Goal: Task Accomplishment & Management: Use online tool/utility

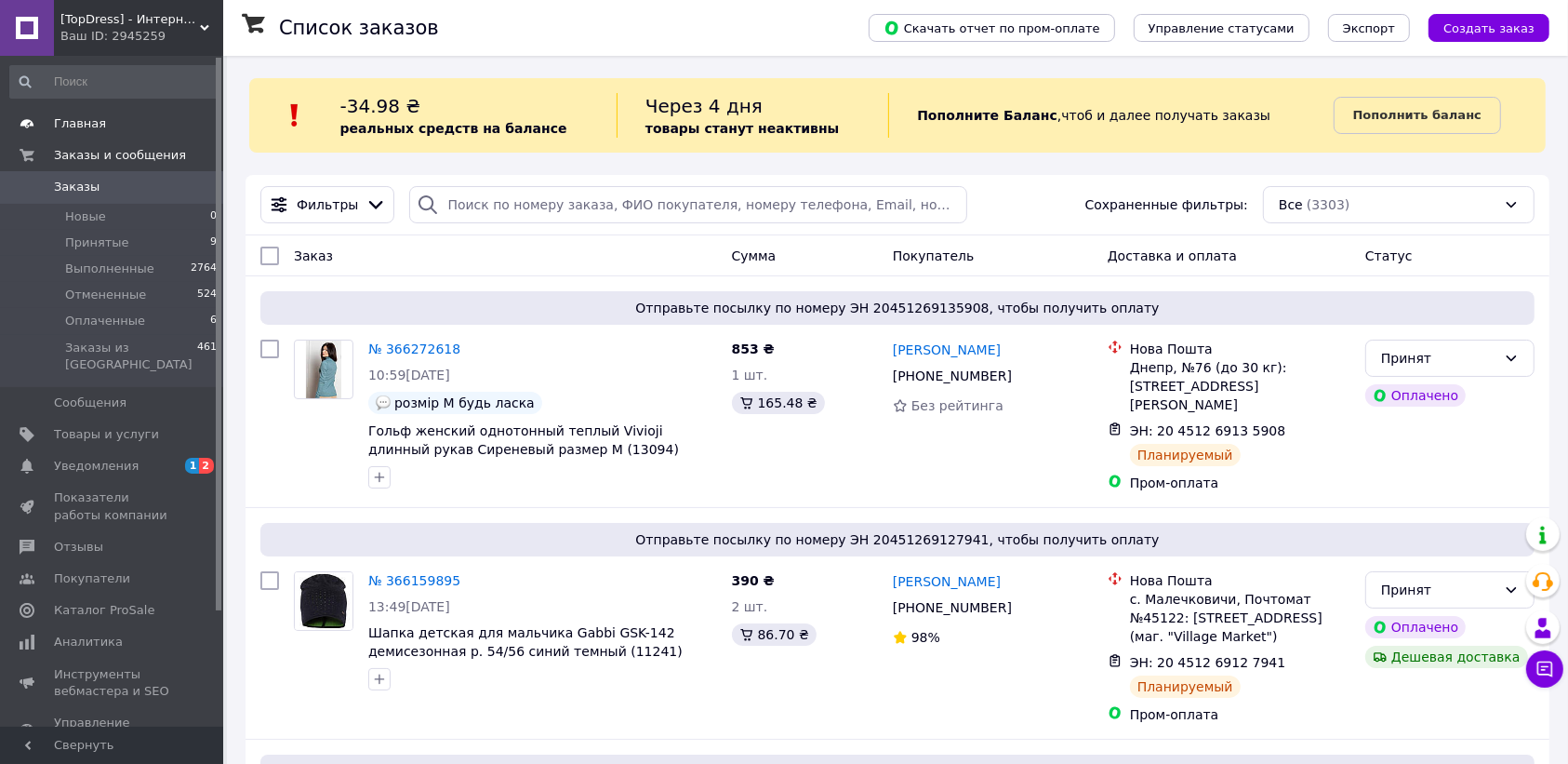
click at [95, 126] on span "Главная" at bounding box center [80, 123] width 52 height 17
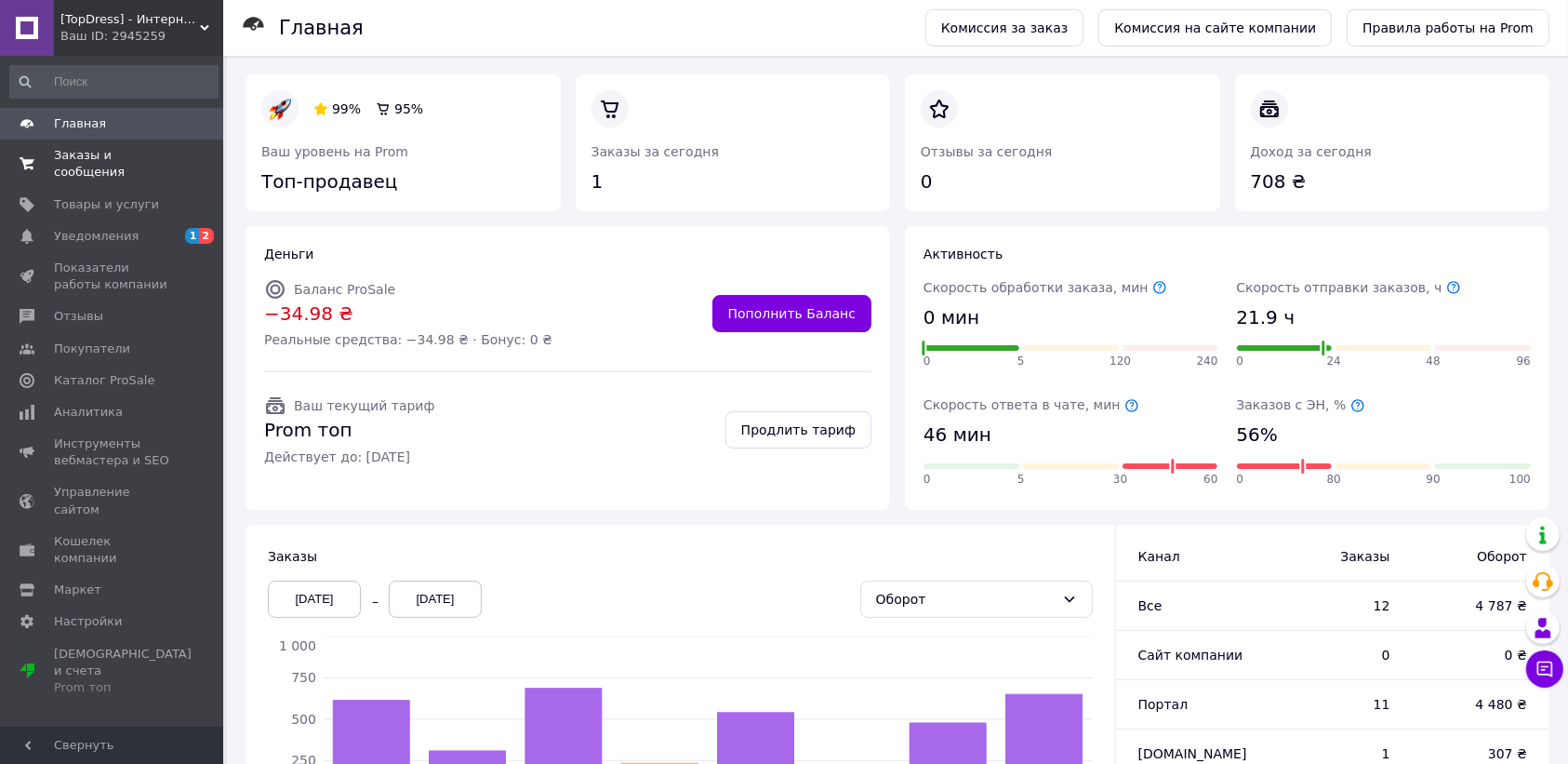
click at [93, 151] on span "Заказы и сообщения" at bounding box center [113, 164] width 118 height 33
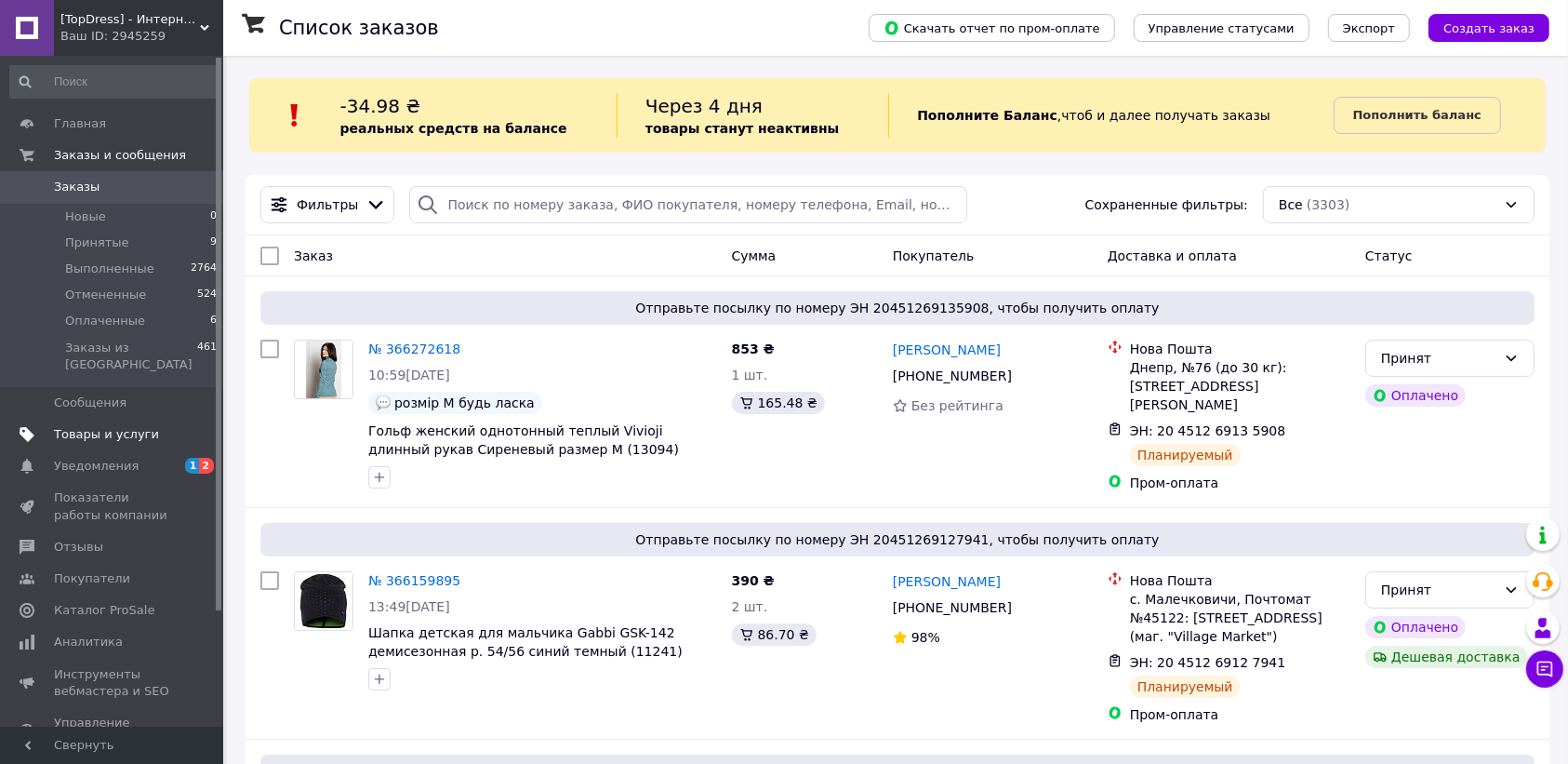
click at [145, 426] on span "Товары и услуги" at bounding box center [113, 434] width 118 height 17
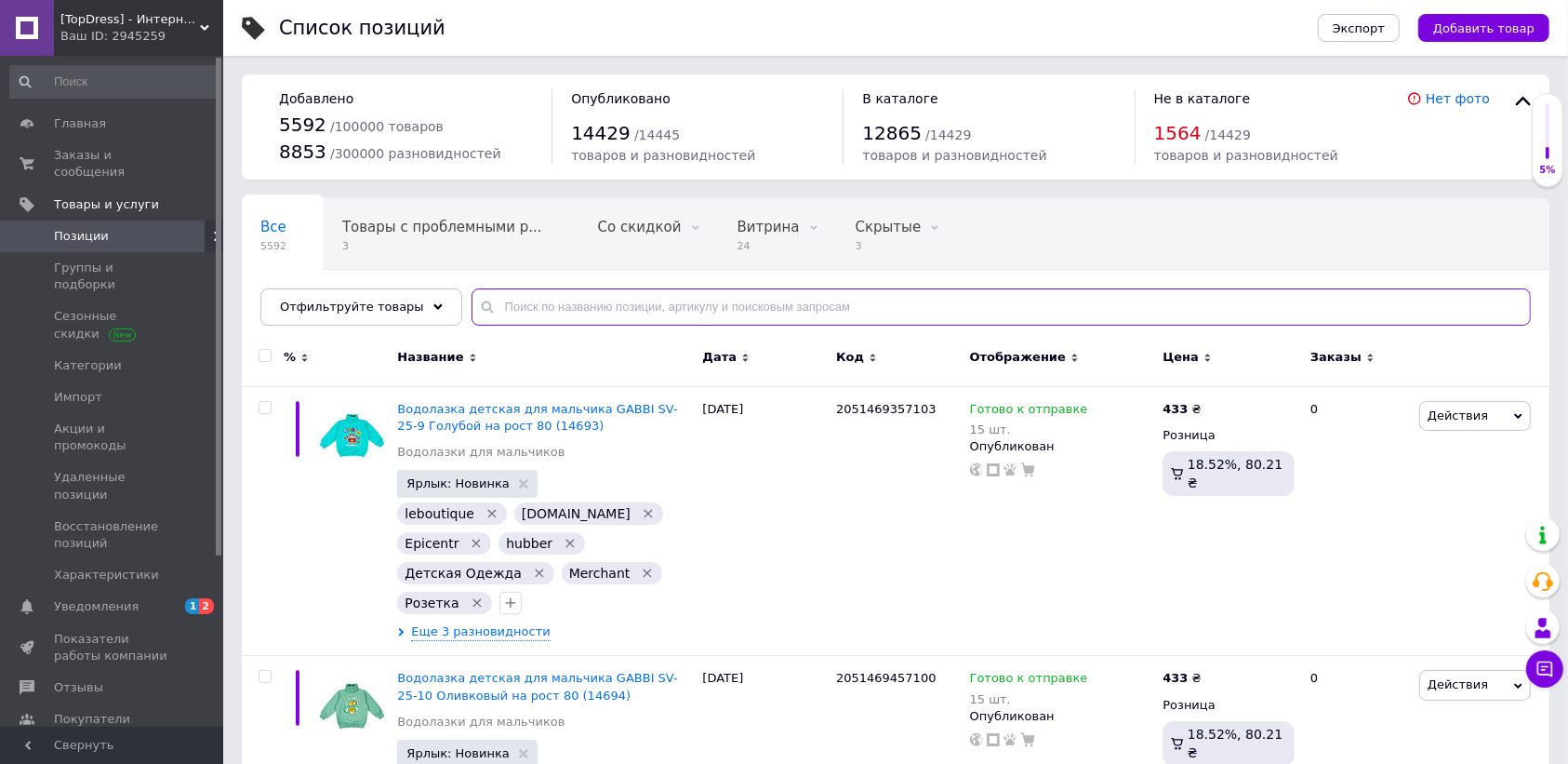
click at [642, 298] on input "text" at bounding box center [1002, 307] width 1060 height 37
type input "14579"
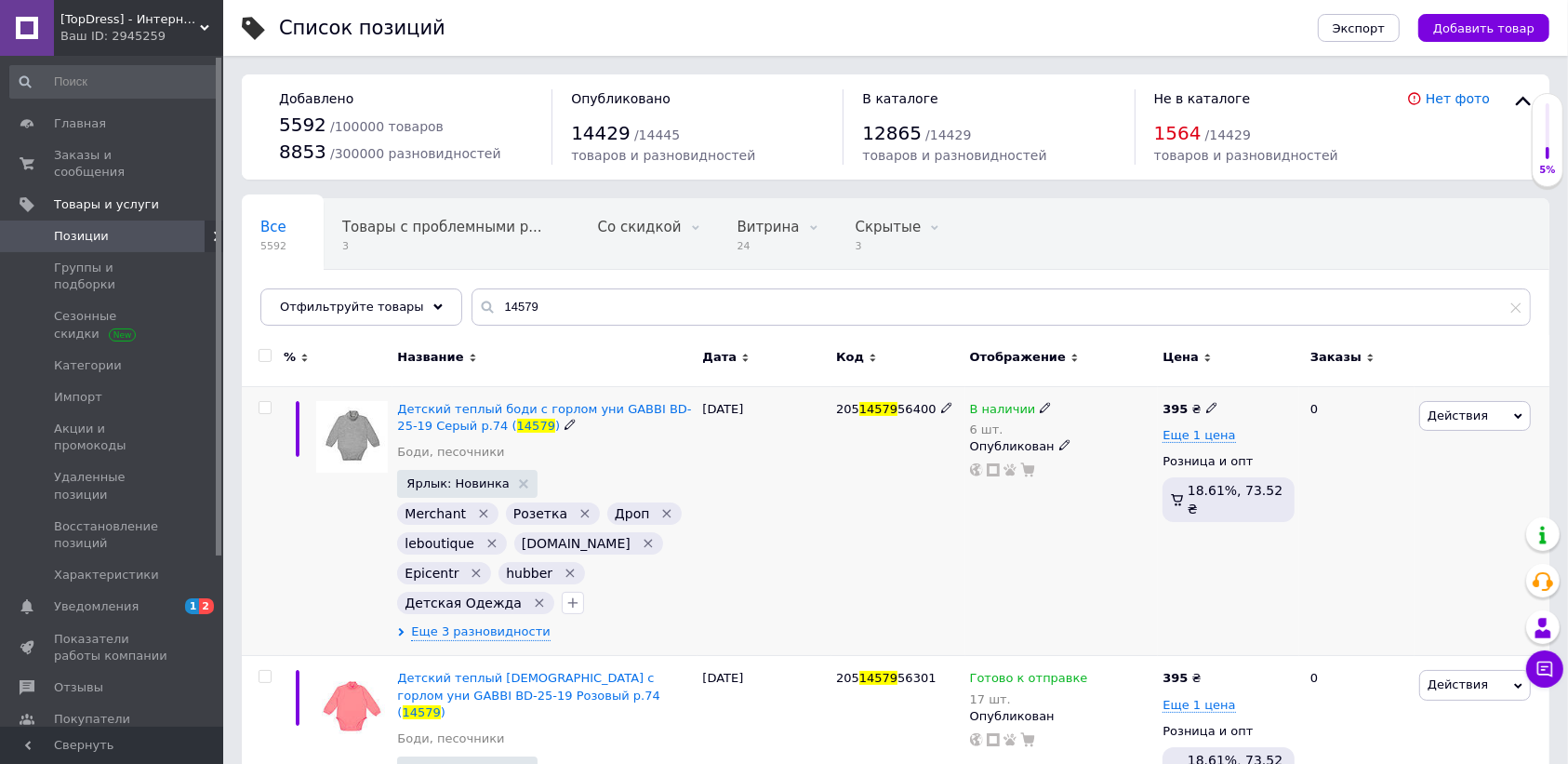
click at [1442, 419] on span "Действия" at bounding box center [1459, 415] width 61 height 14
click at [1341, 502] on li "Копировать" at bounding box center [1398, 503] width 264 height 26
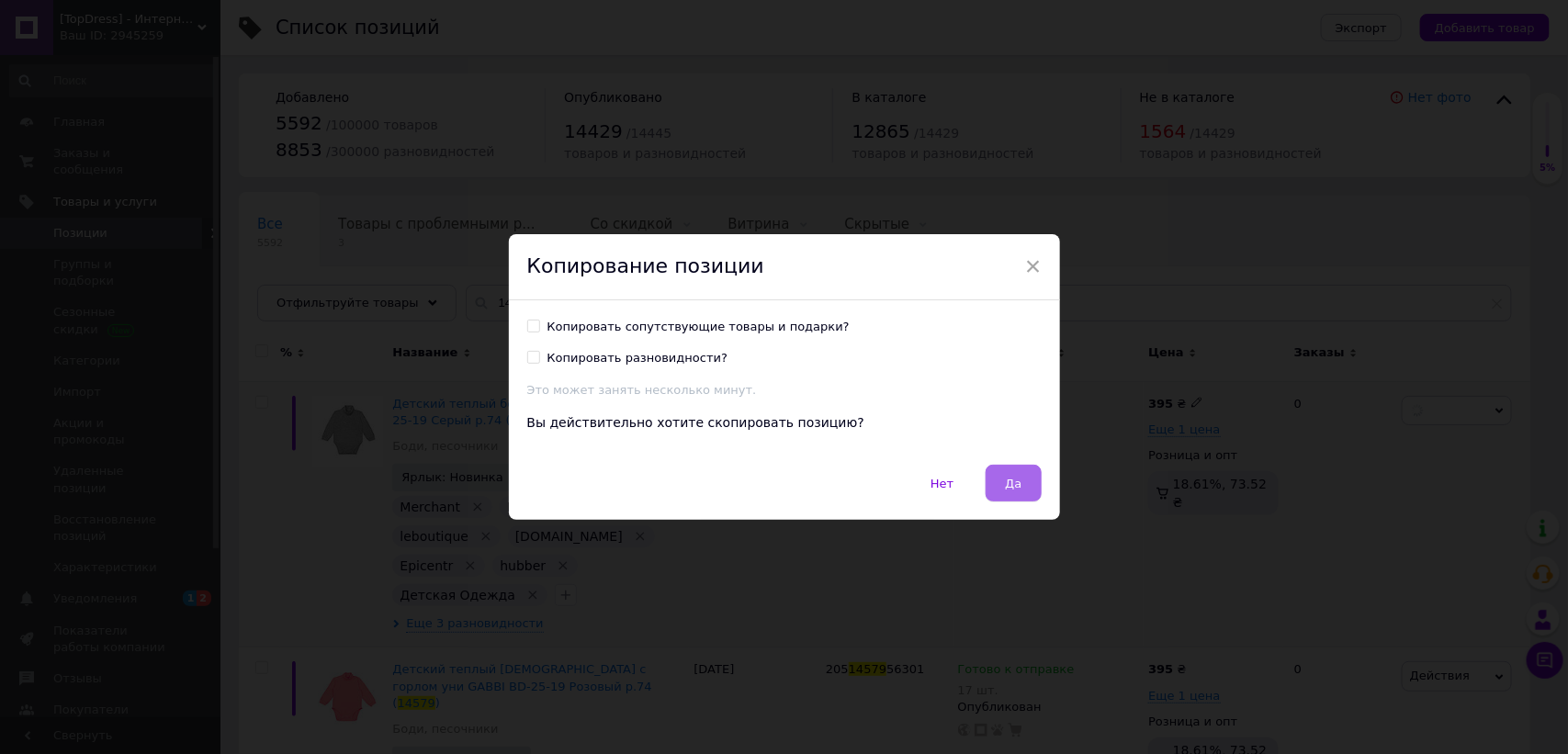
click at [1030, 488] on button "Да" at bounding box center [1013, 483] width 55 height 37
